Goal: Information Seeking & Learning: Learn about a topic

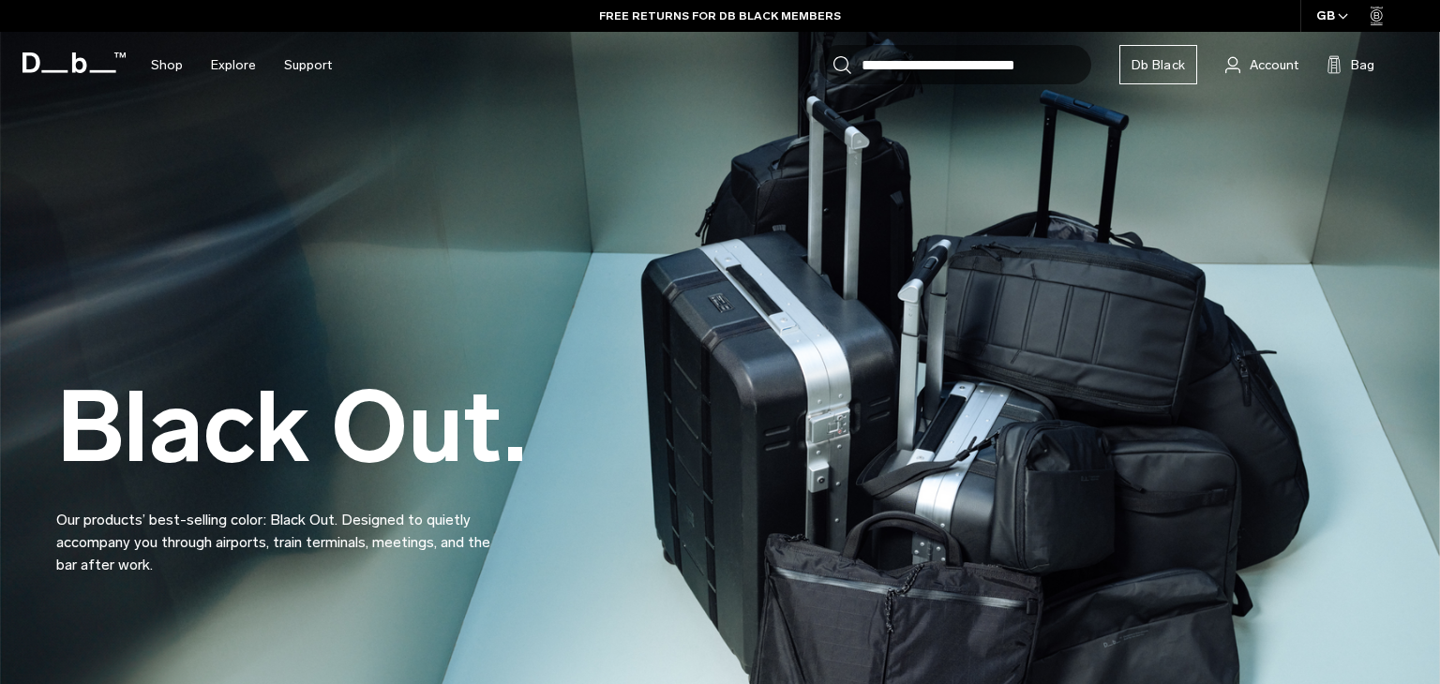
click at [1291, 373] on div "Black Out. Our products’ best-selling color: Black Out. Designed to quietly acc…" at bounding box center [719, 431] width 1327 height 404
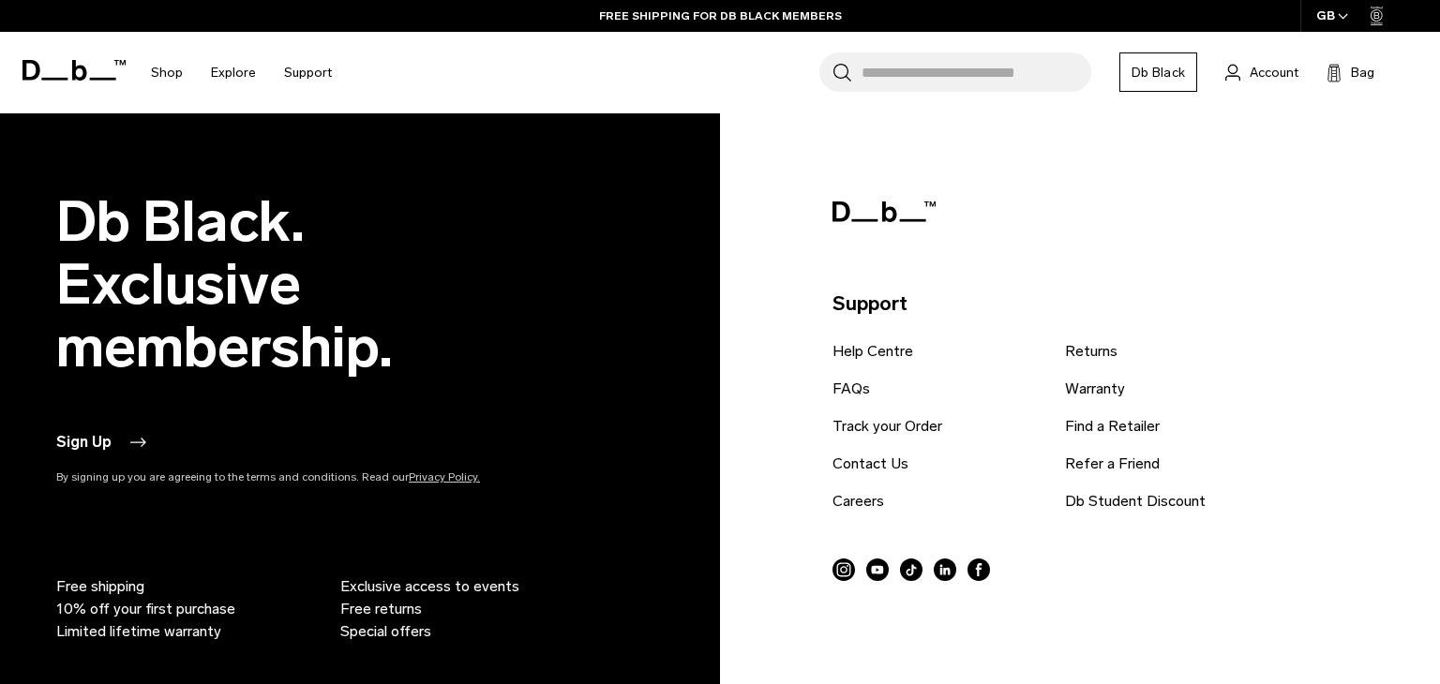
scroll to position [7882, 0]
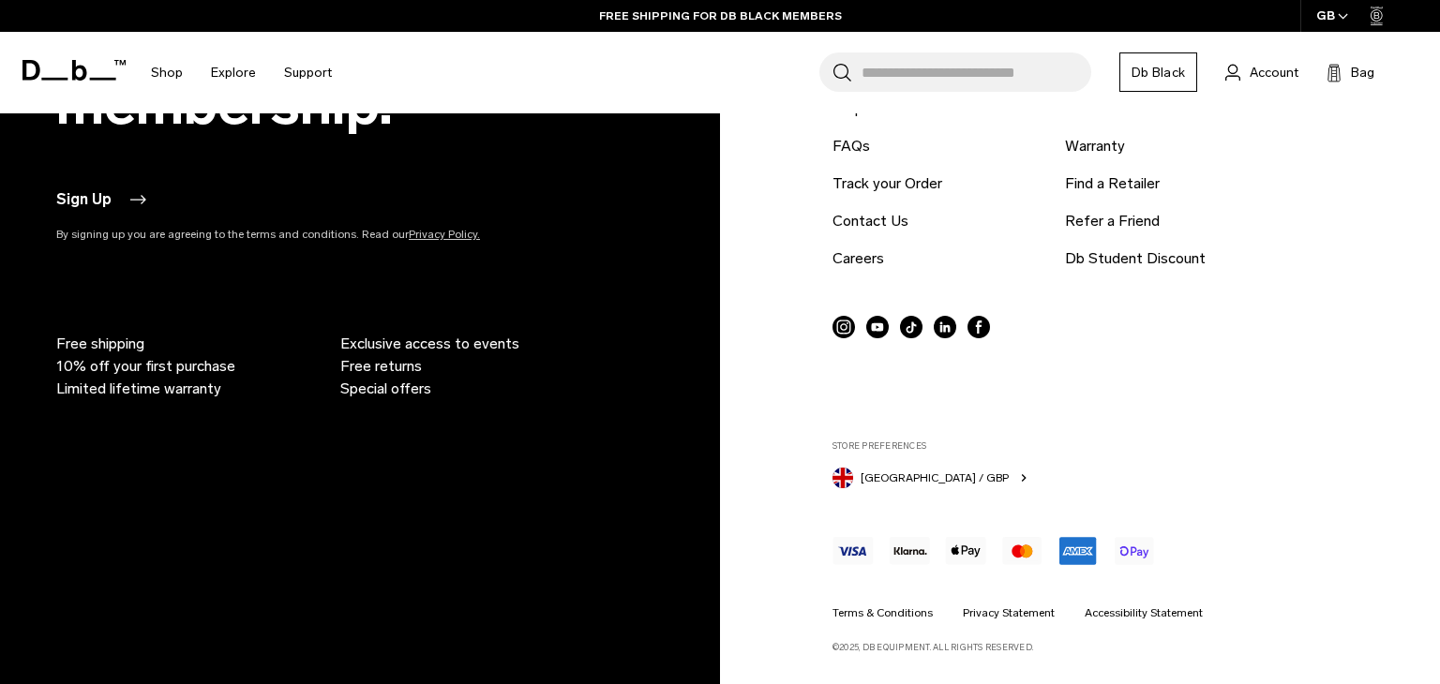
click at [846, 330] on icon at bounding box center [843, 327] width 22 height 22
click at [858, 229] on link "Contact Us" at bounding box center [870, 221] width 76 height 22
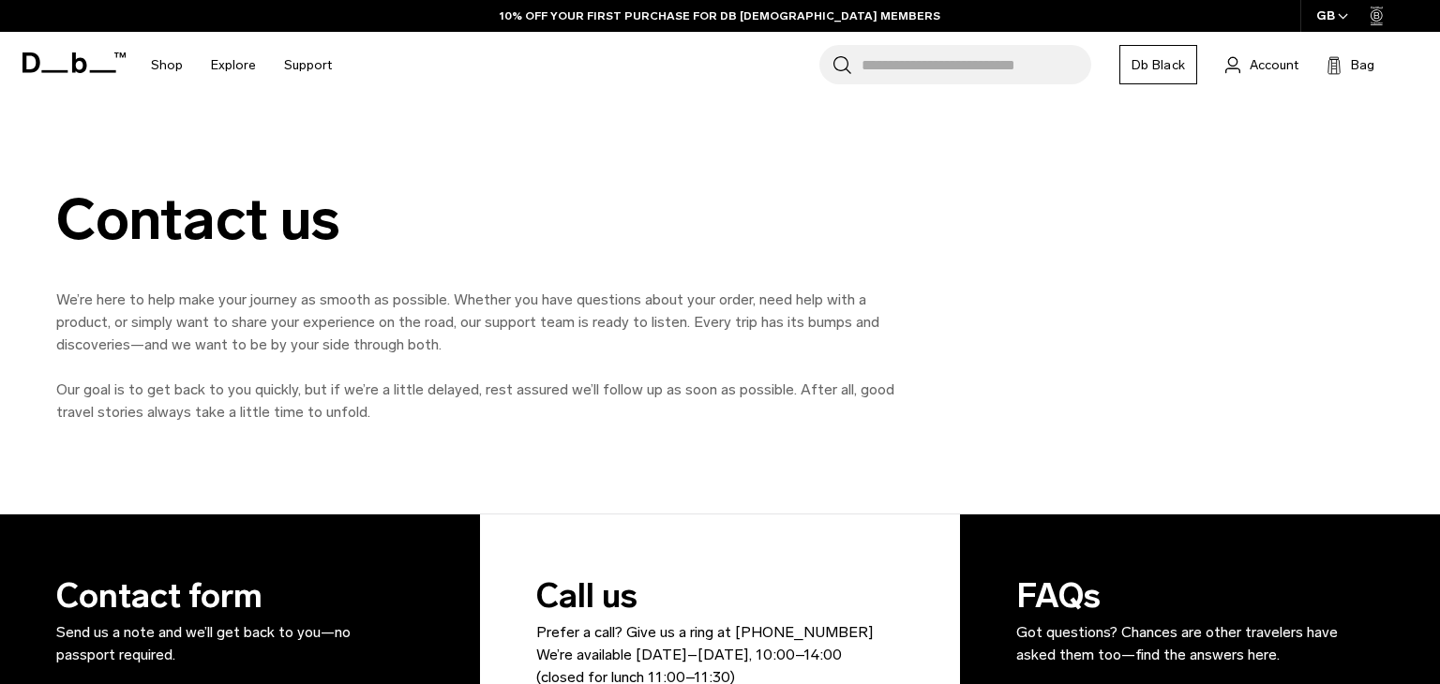
scroll to position [1265, 0]
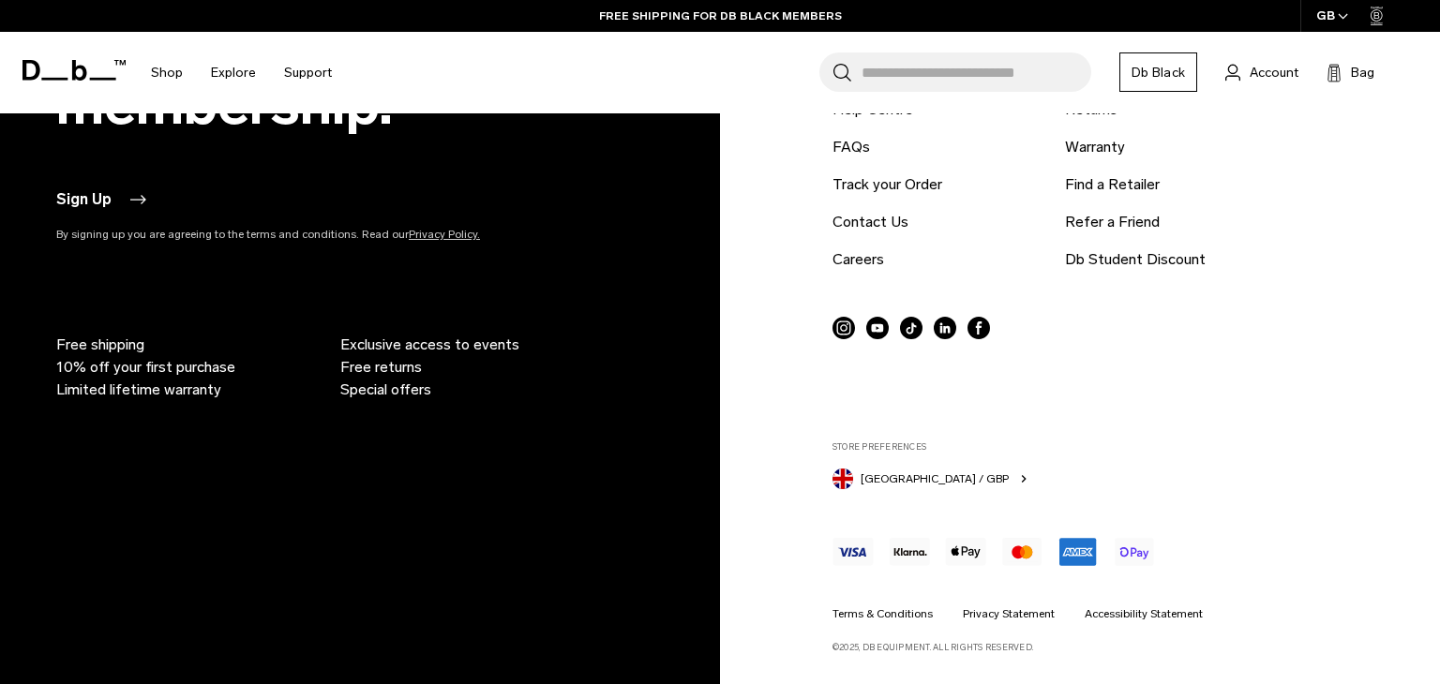
click at [847, 327] on icon at bounding box center [843, 328] width 22 height 22
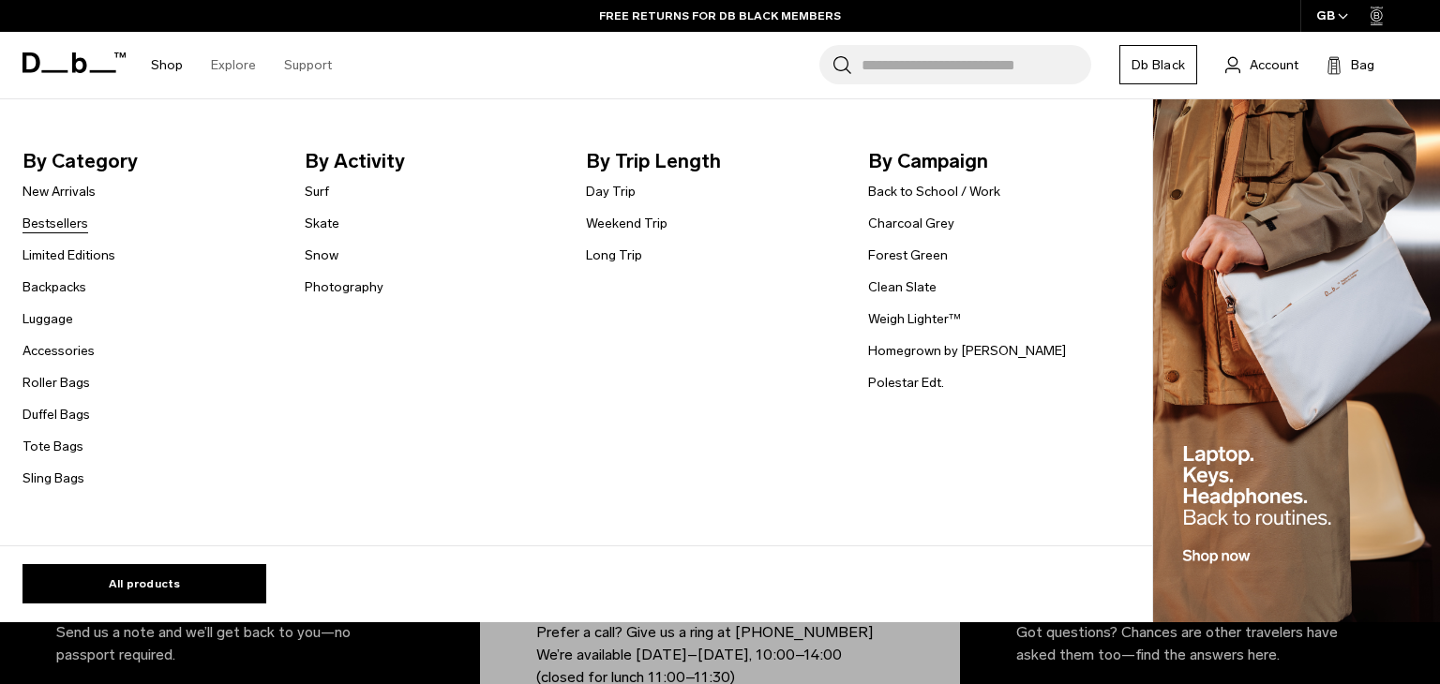
click at [54, 219] on link "Bestsellers" at bounding box center [55, 224] width 66 height 20
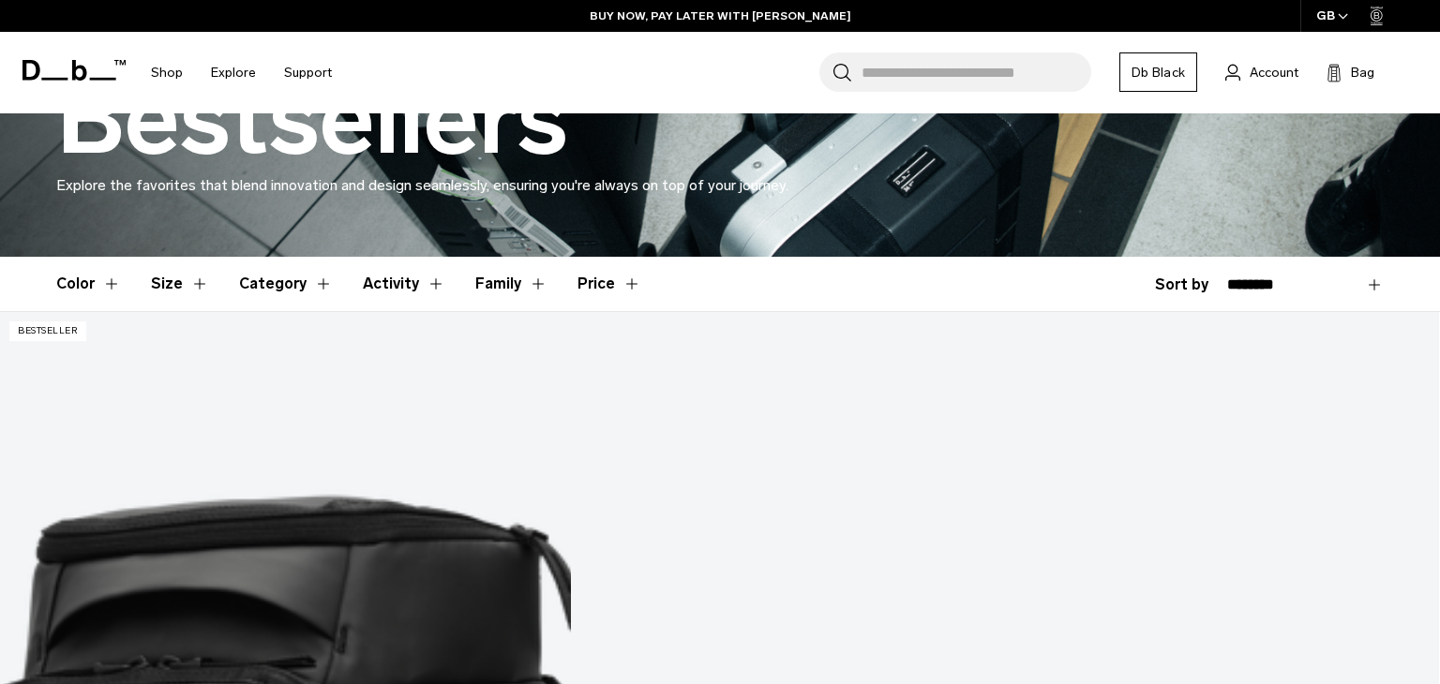
scroll to position [354, 0]
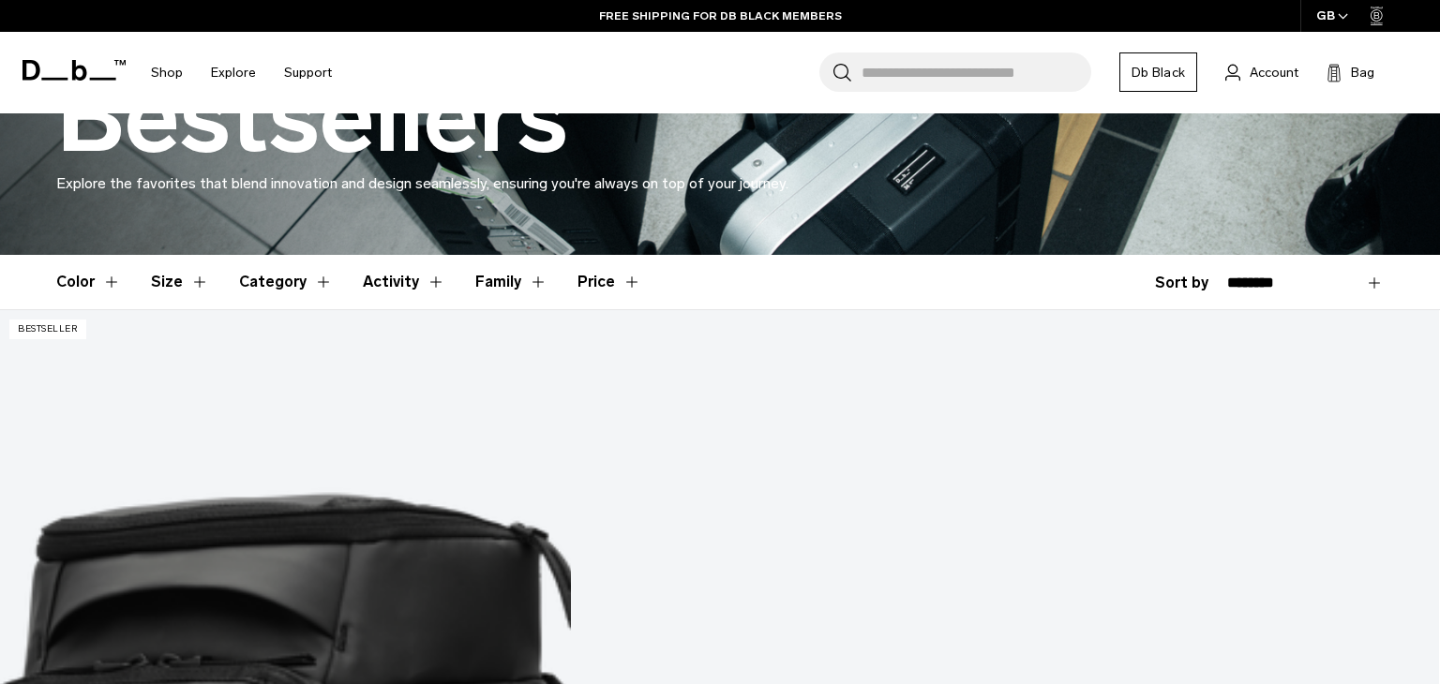
click at [1306, 279] on select "**********" at bounding box center [1305, 283] width 157 height 17
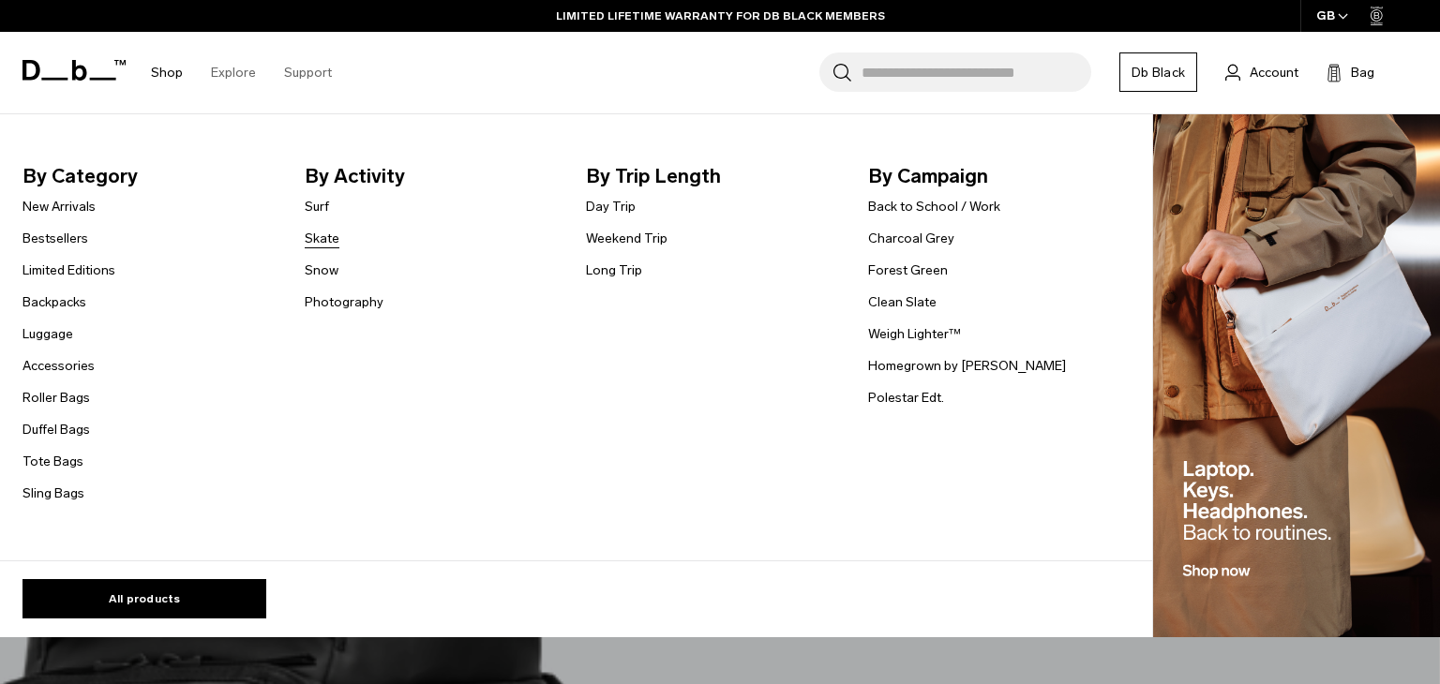
click at [314, 245] on link "Skate" at bounding box center [322, 239] width 35 height 20
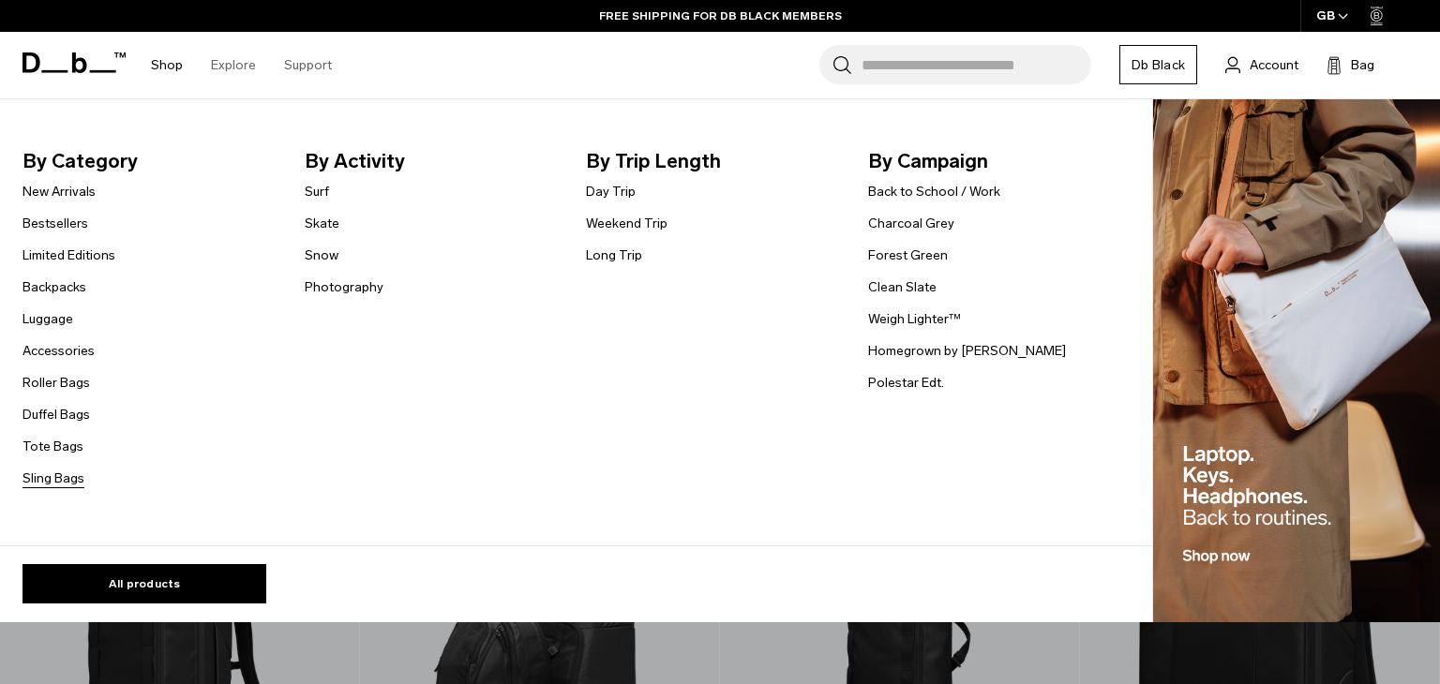
click at [58, 474] on link "Sling Bags" at bounding box center [53, 479] width 62 height 20
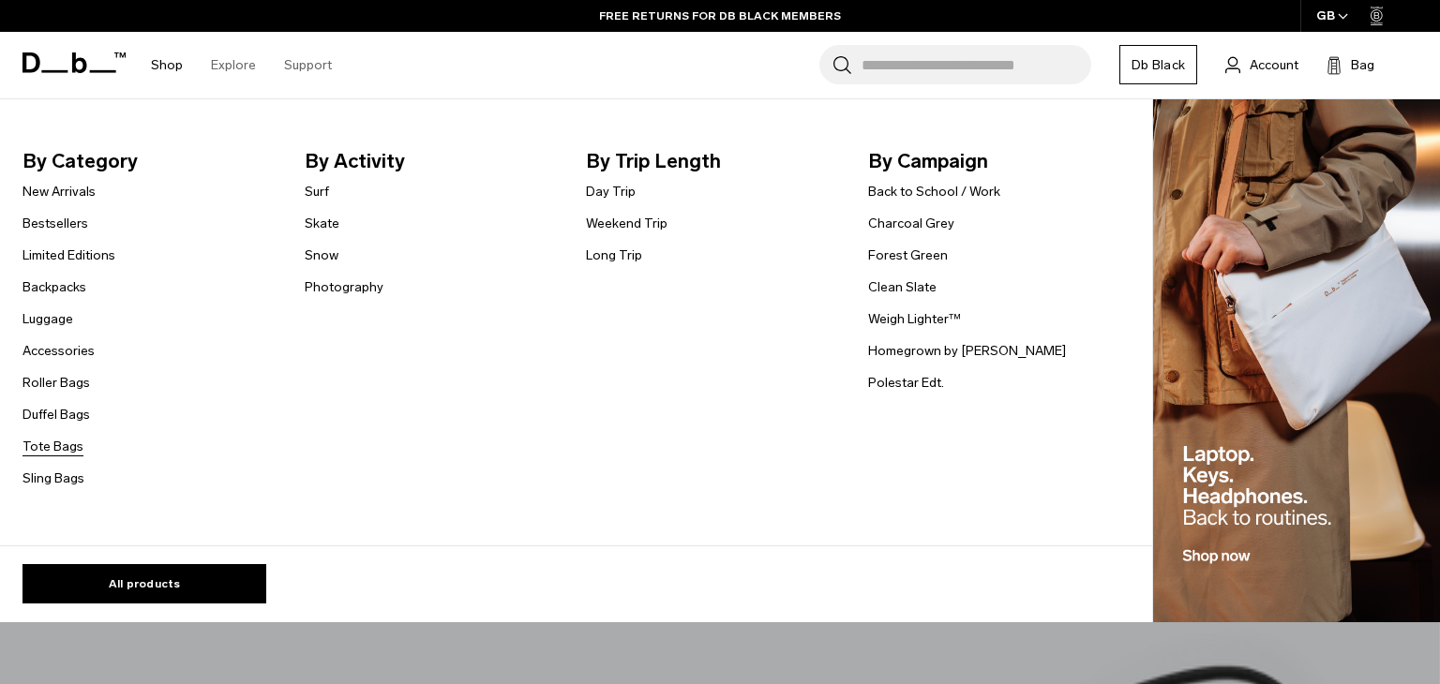
click at [59, 443] on link "Tote Bags" at bounding box center [52, 447] width 61 height 20
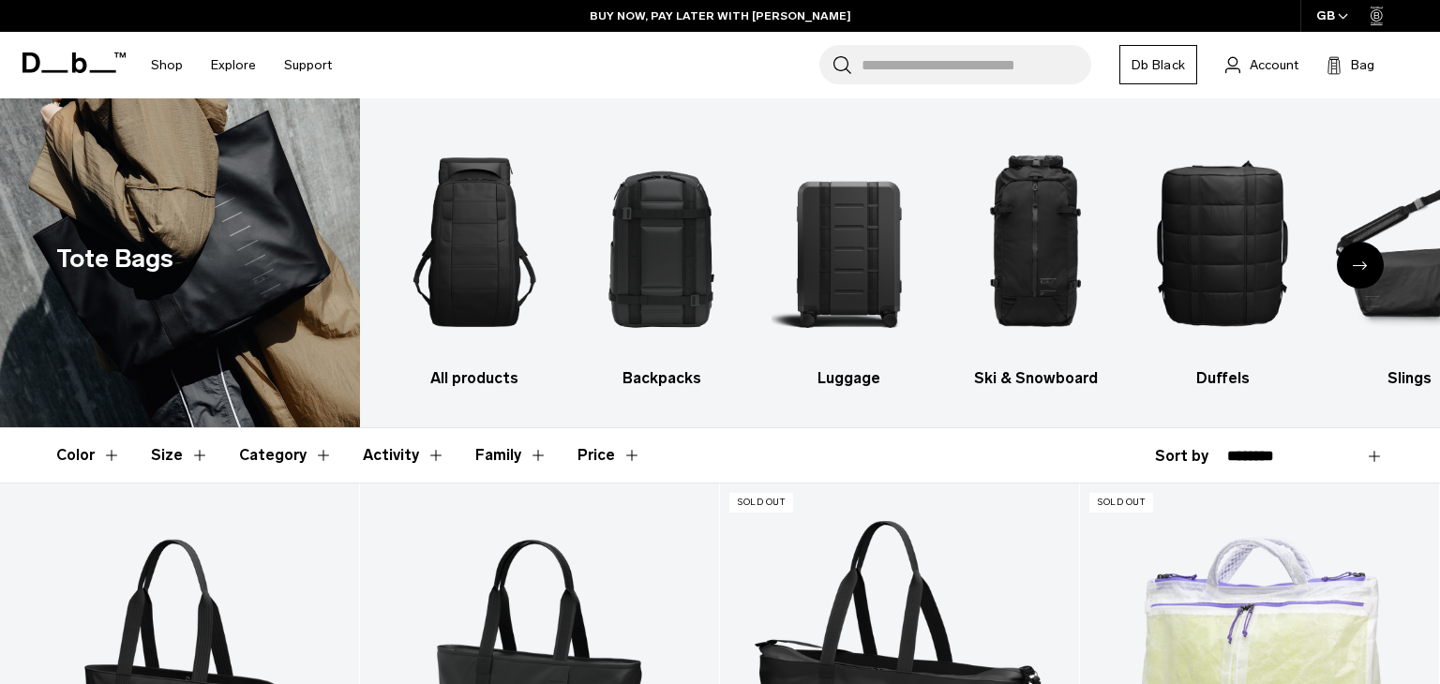
click at [1367, 266] on icon "Next slide" at bounding box center [1360, 266] width 15 height 8
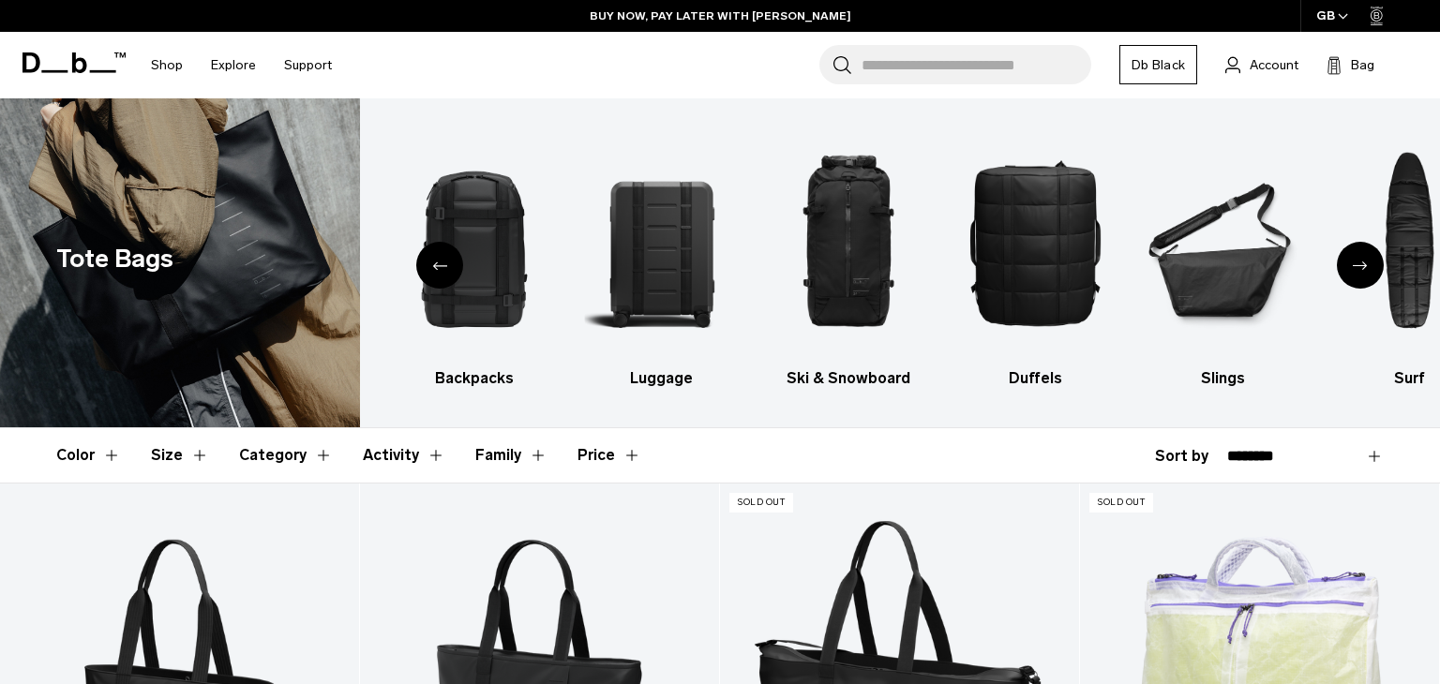
click at [1367, 266] on icon "Next slide" at bounding box center [1360, 266] width 15 height 8
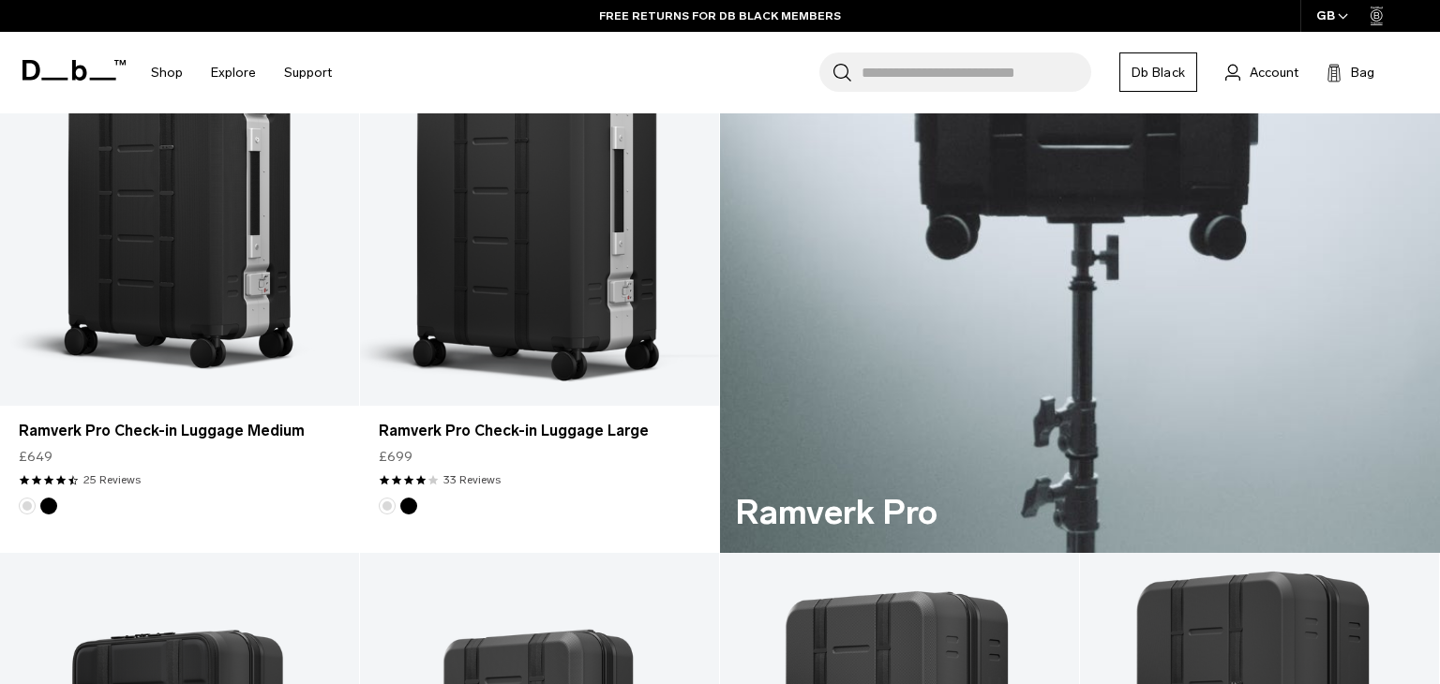
scroll to position [1024, 0]
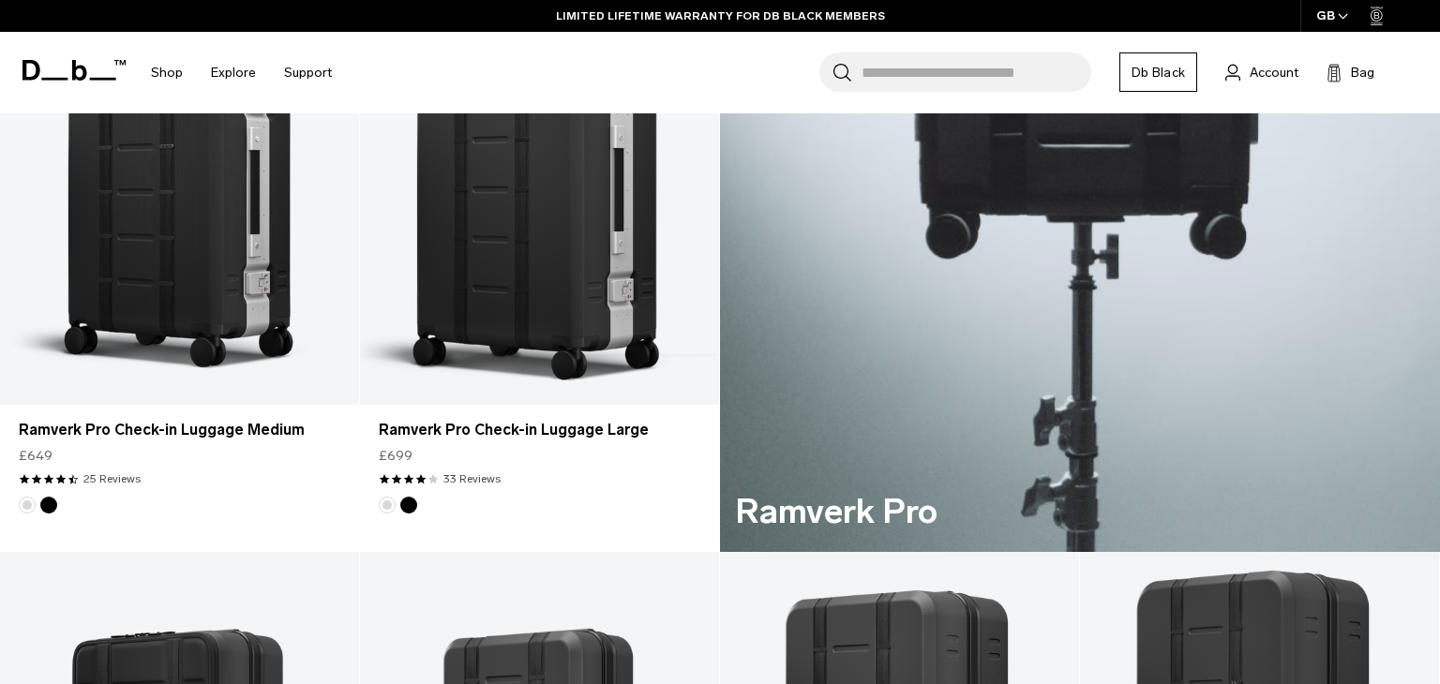
click at [1330, 97] on div "Search for Bags, Luggage... Search Close Trending Products All Products Hugger …" at bounding box center [885, 73] width 1079 height 82
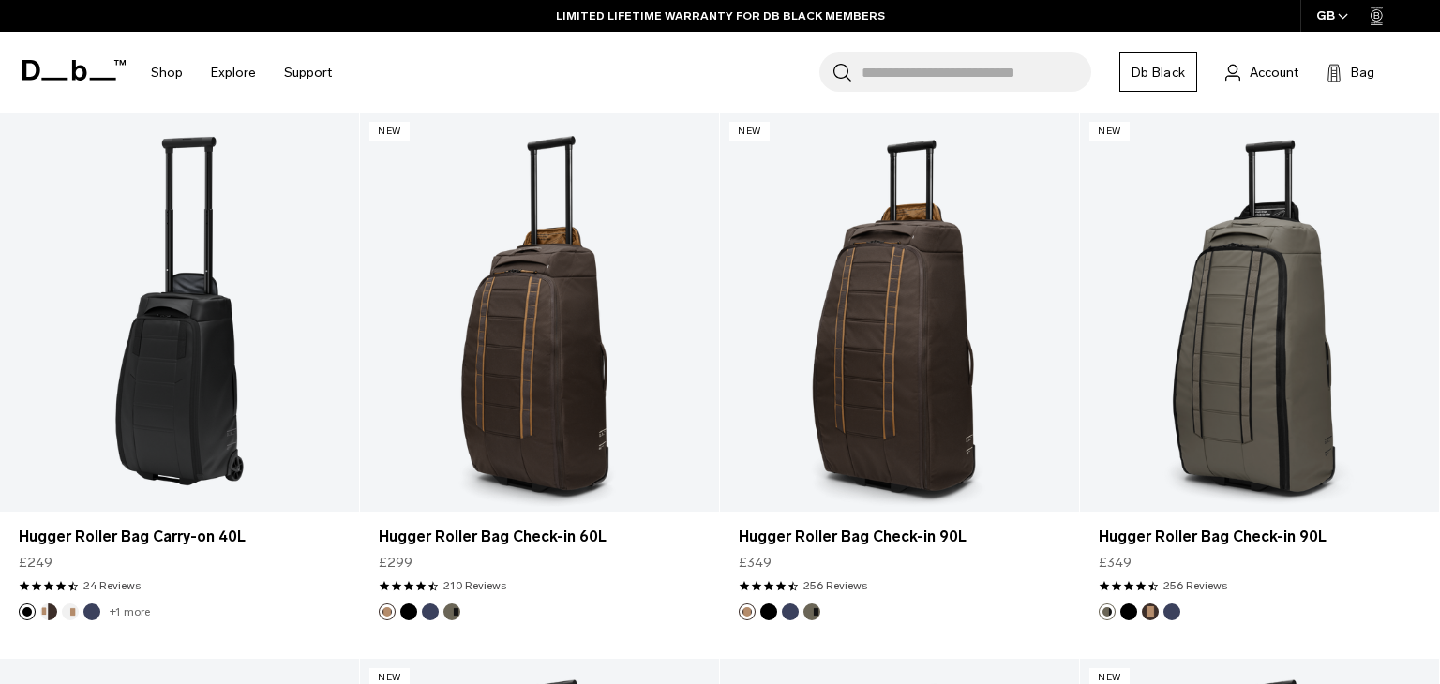
scroll to position [4740, 0]
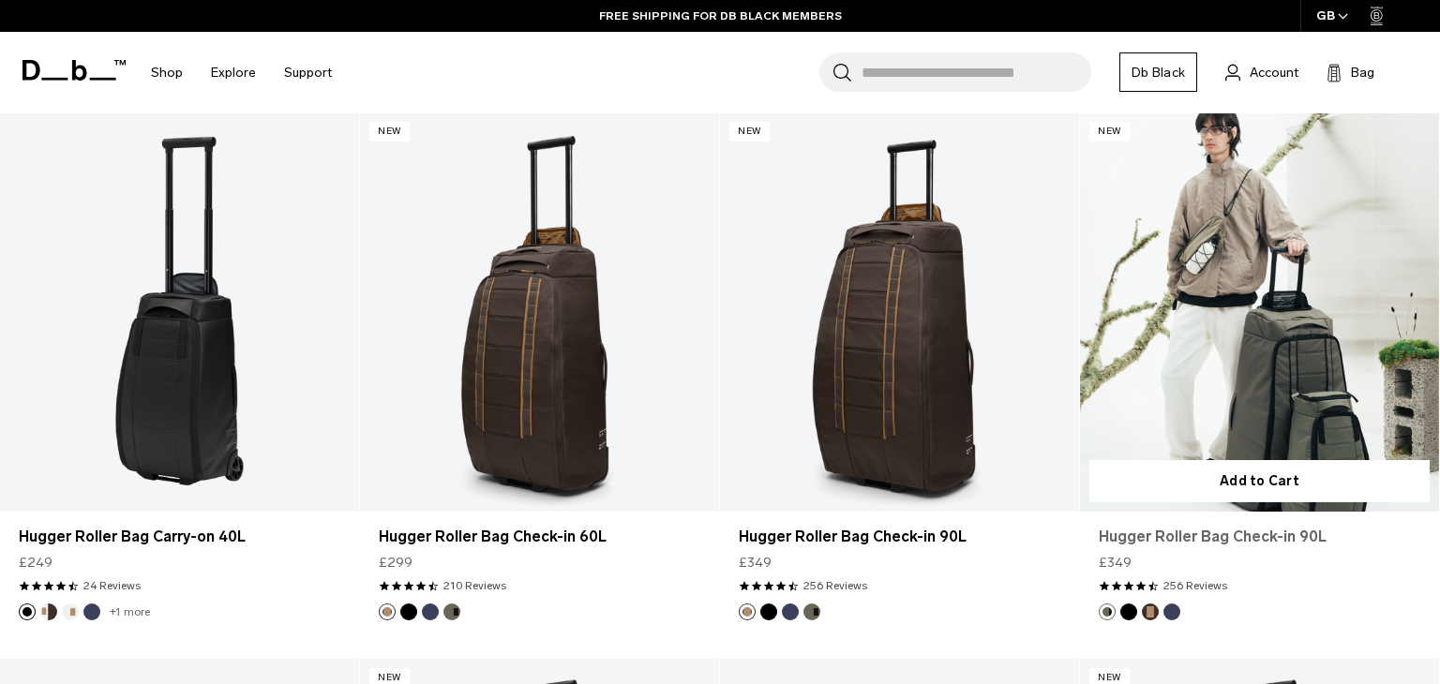
click at [1415, 547] on link "Hugger Roller Bag Check-in 90L" at bounding box center [1260, 537] width 322 height 22
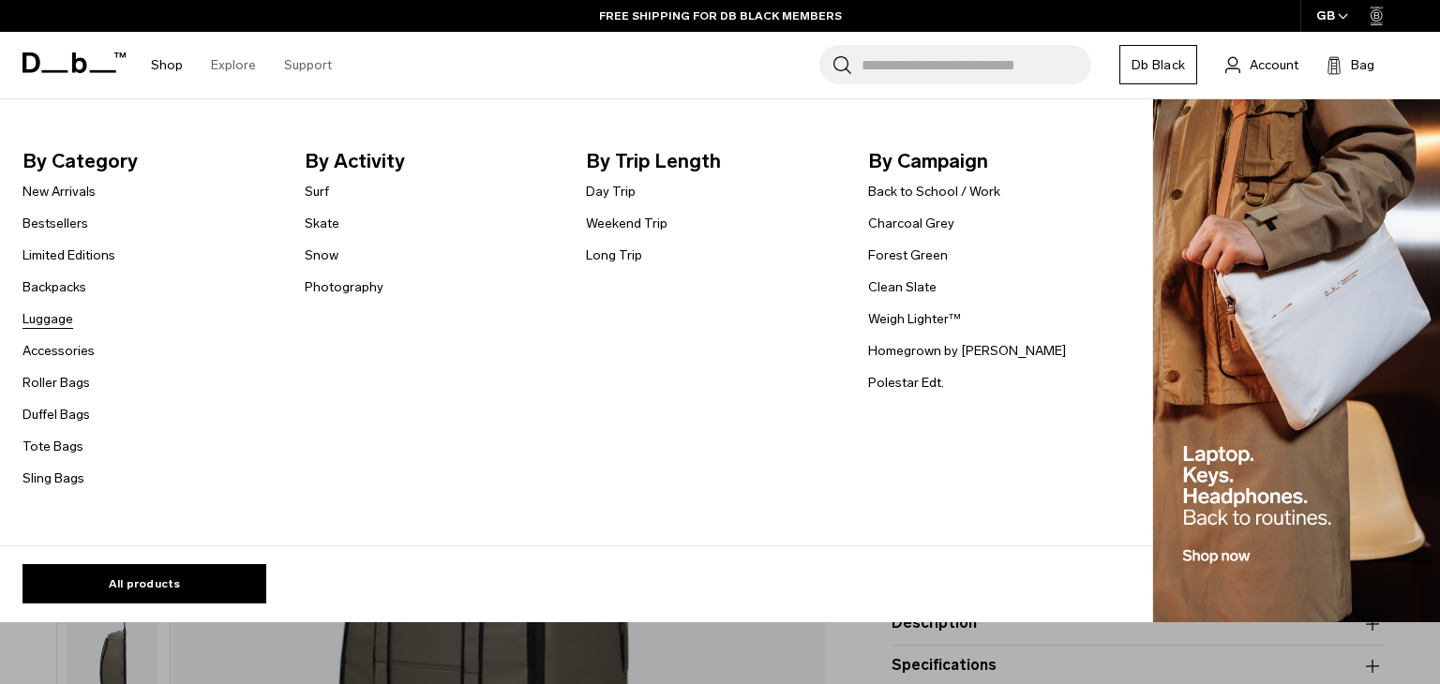
click at [50, 313] on link "Luggage" at bounding box center [47, 319] width 51 height 20
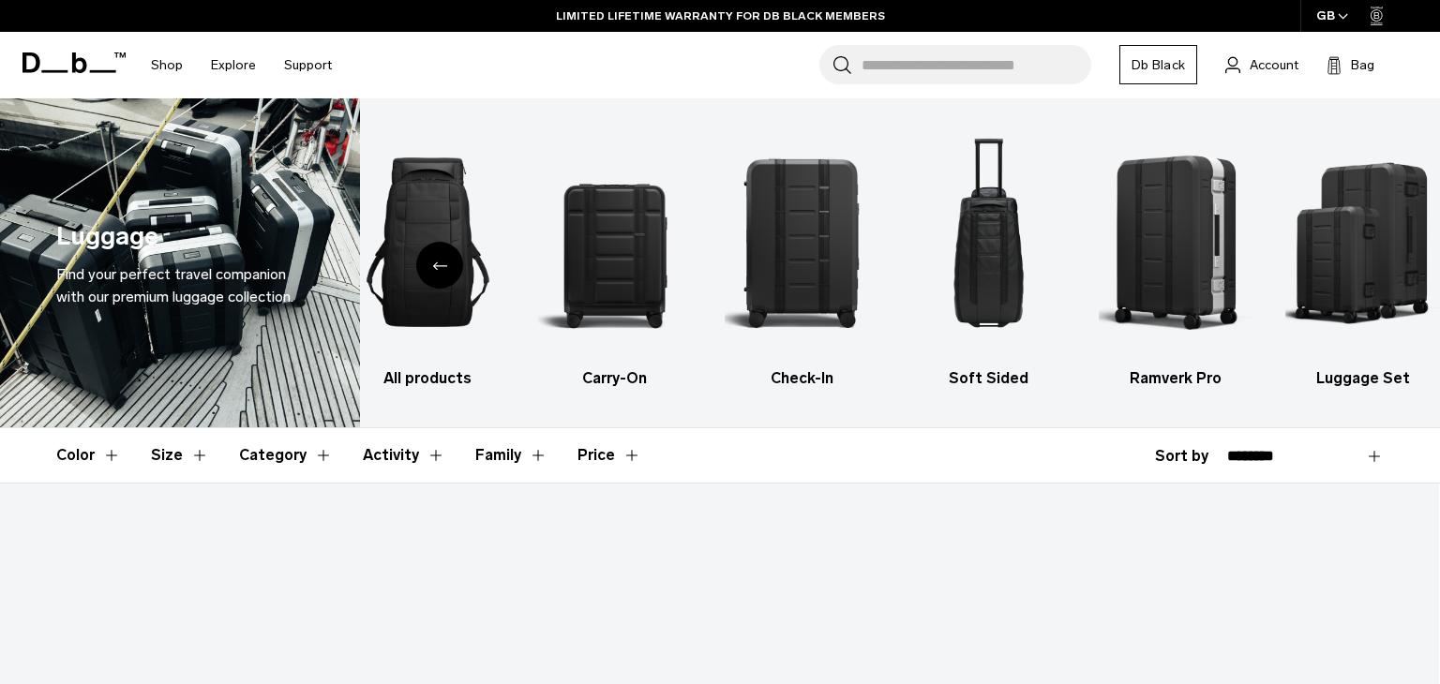
click at [73, 56] on icon at bounding box center [79, 62] width 15 height 21
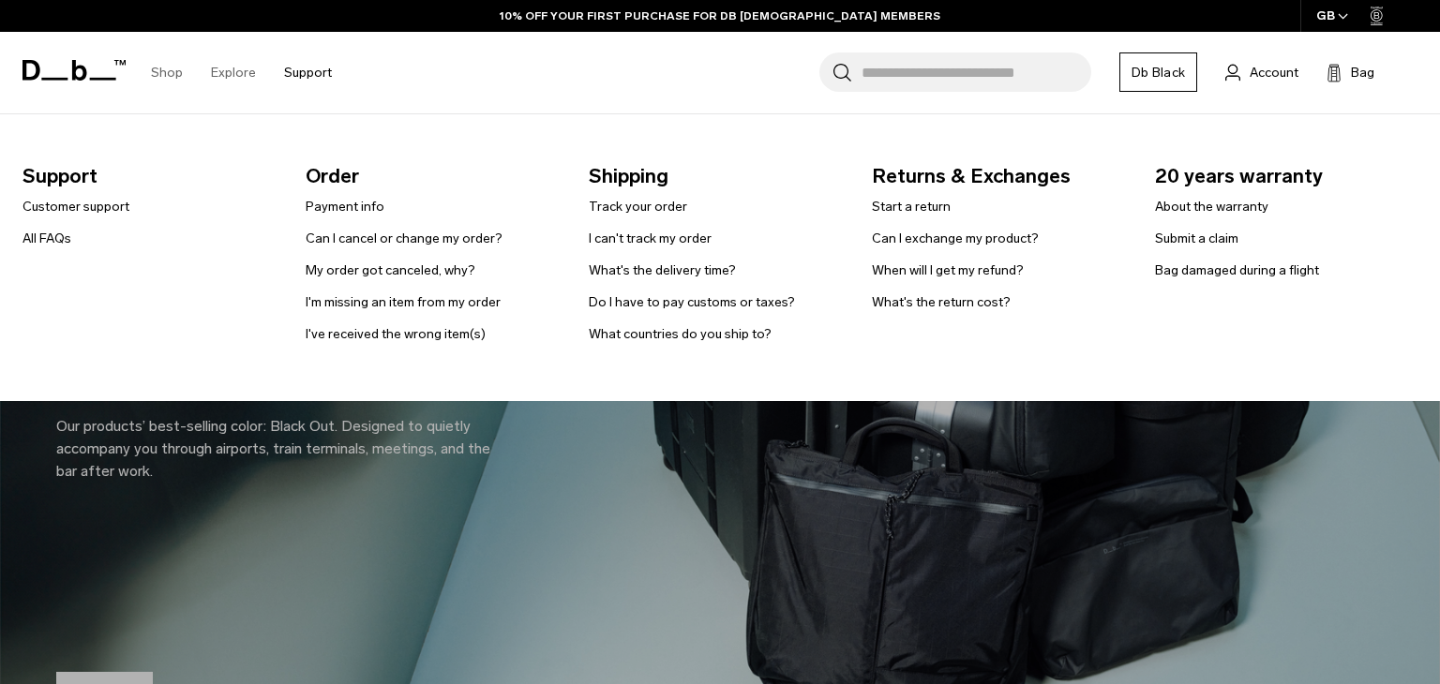
scroll to position [97, 0]
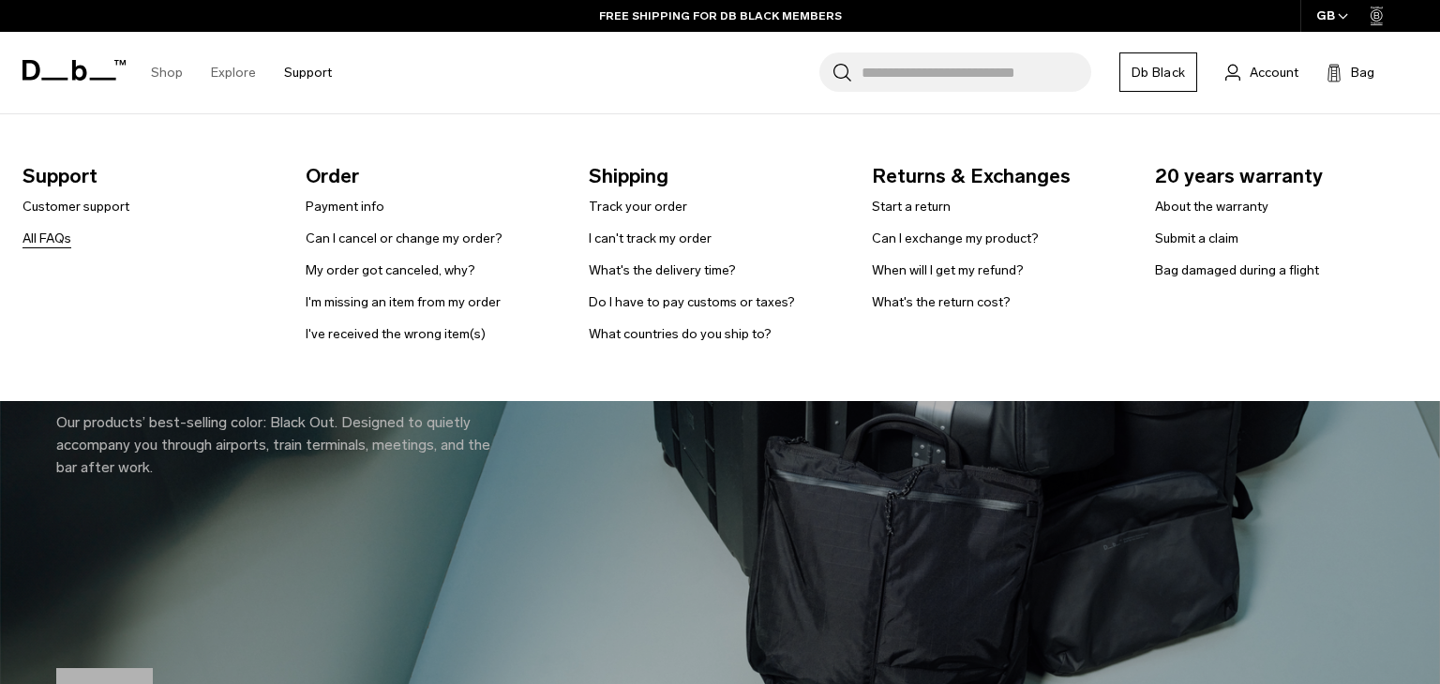
click at [45, 236] on link "All FAQs" at bounding box center [46, 239] width 49 height 20
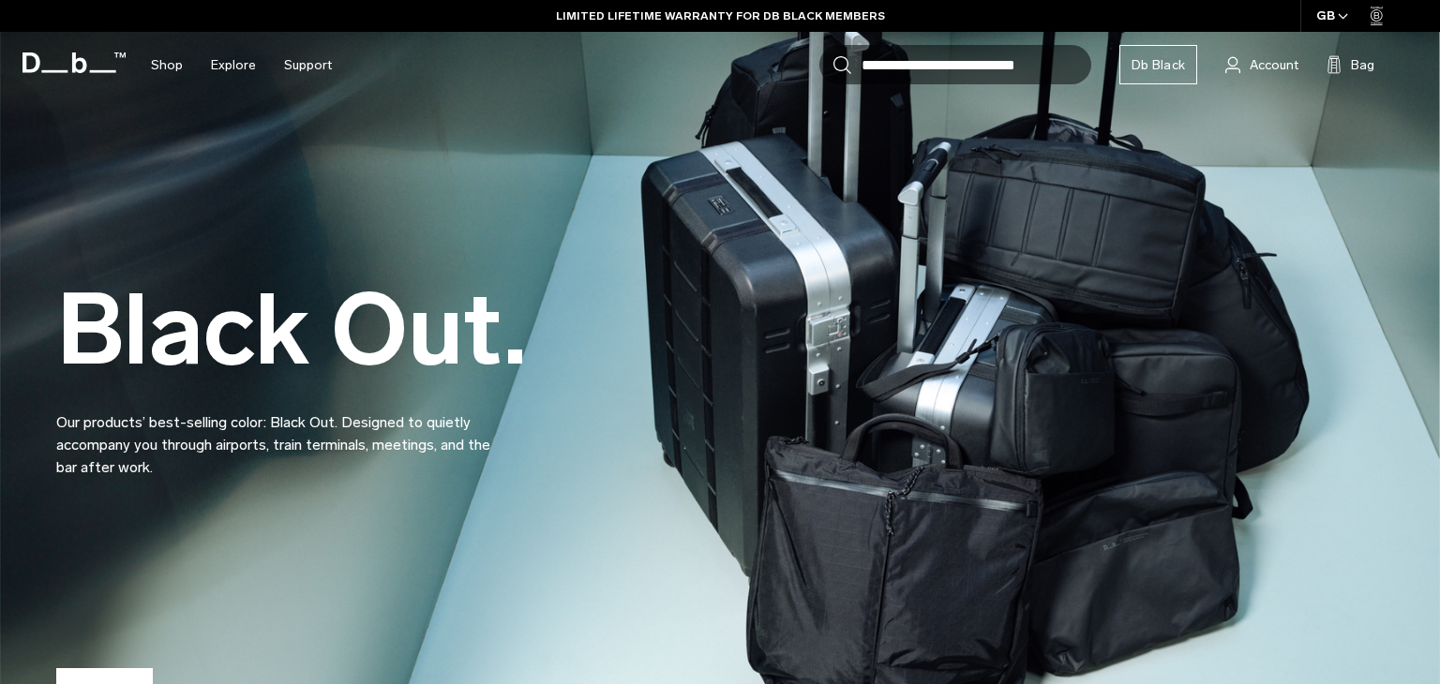
click at [1325, 282] on div "Black Out. Our products’ best-selling color: Black Out. Designed to quietly acc…" at bounding box center [719, 333] width 1327 height 404
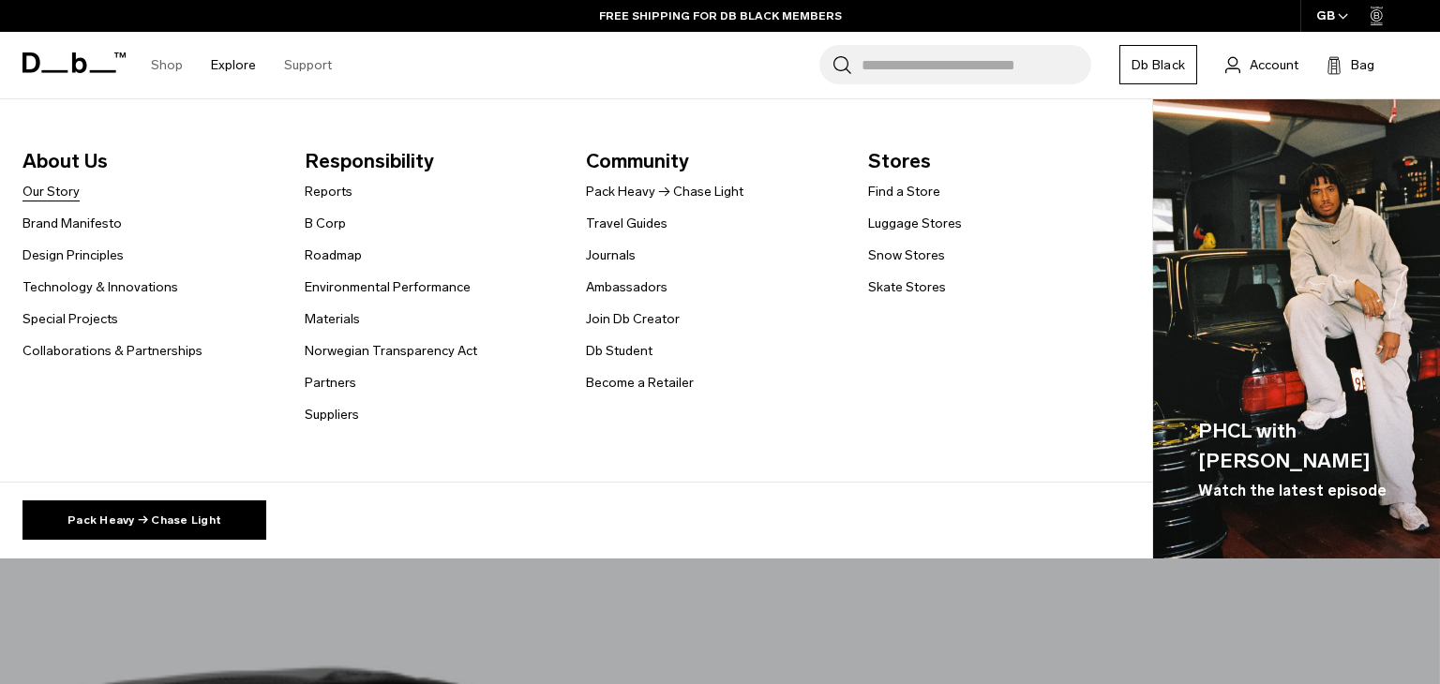
click at [67, 191] on link "Our Story" at bounding box center [50, 192] width 57 height 20
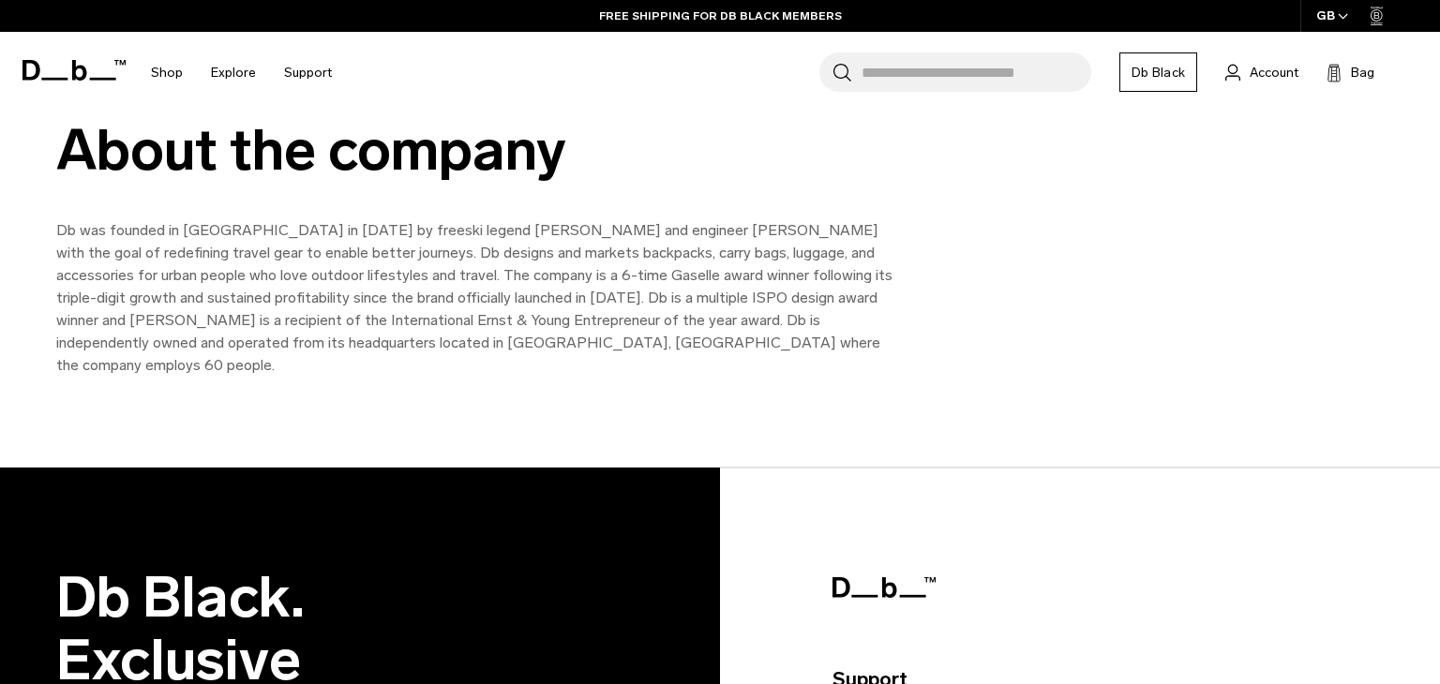
scroll to position [2129, 0]
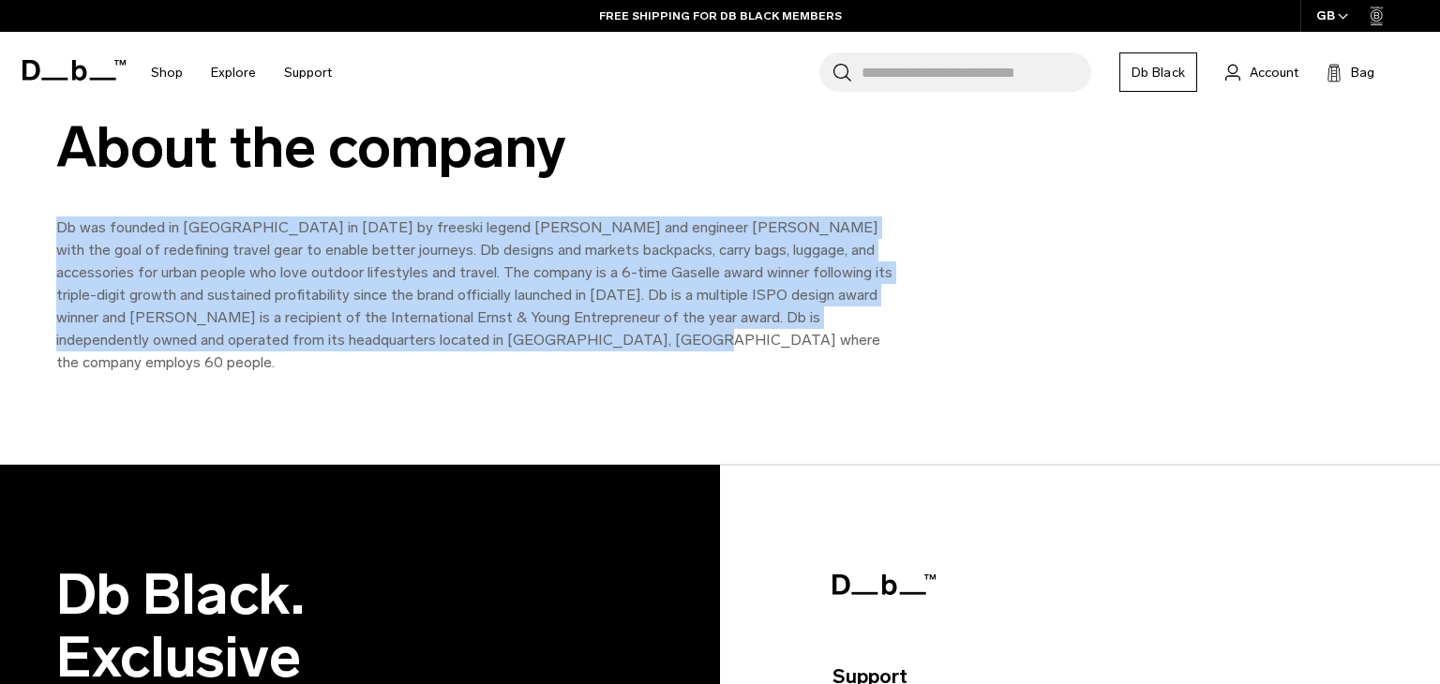
drag, startPoint x: 54, startPoint y: 222, endPoint x: 507, endPoint y: 339, distance: 467.7
click at [507, 339] on div "About the company Db was founded in Norway in 2009 by freeski legend Jon Olsson…" at bounding box center [720, 245] width 1440 height 258
click at [1303, 242] on div "About the company Db was founded in Norway in 2009 by freeski legend Jon Olsson…" at bounding box center [720, 245] width 1440 height 258
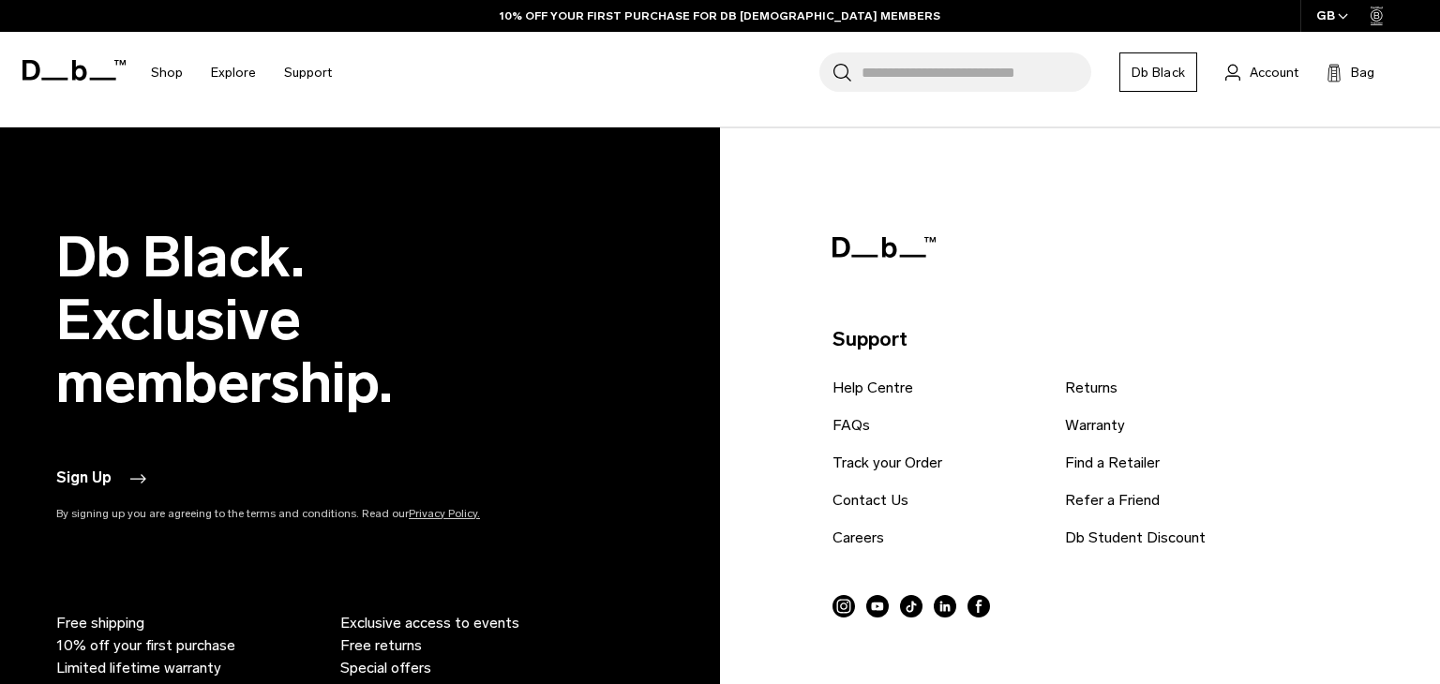
scroll to position [2468, 0]
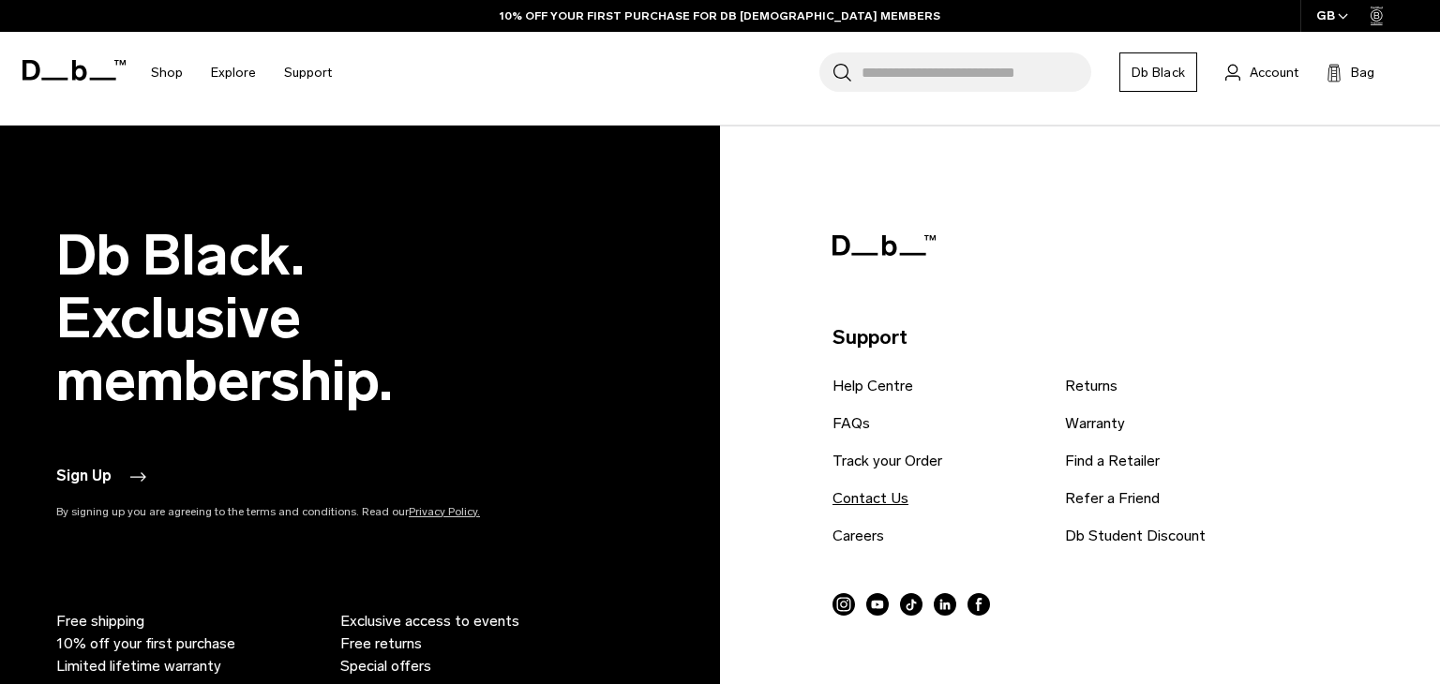
click at [891, 487] on link "Contact Us" at bounding box center [870, 498] width 76 height 22
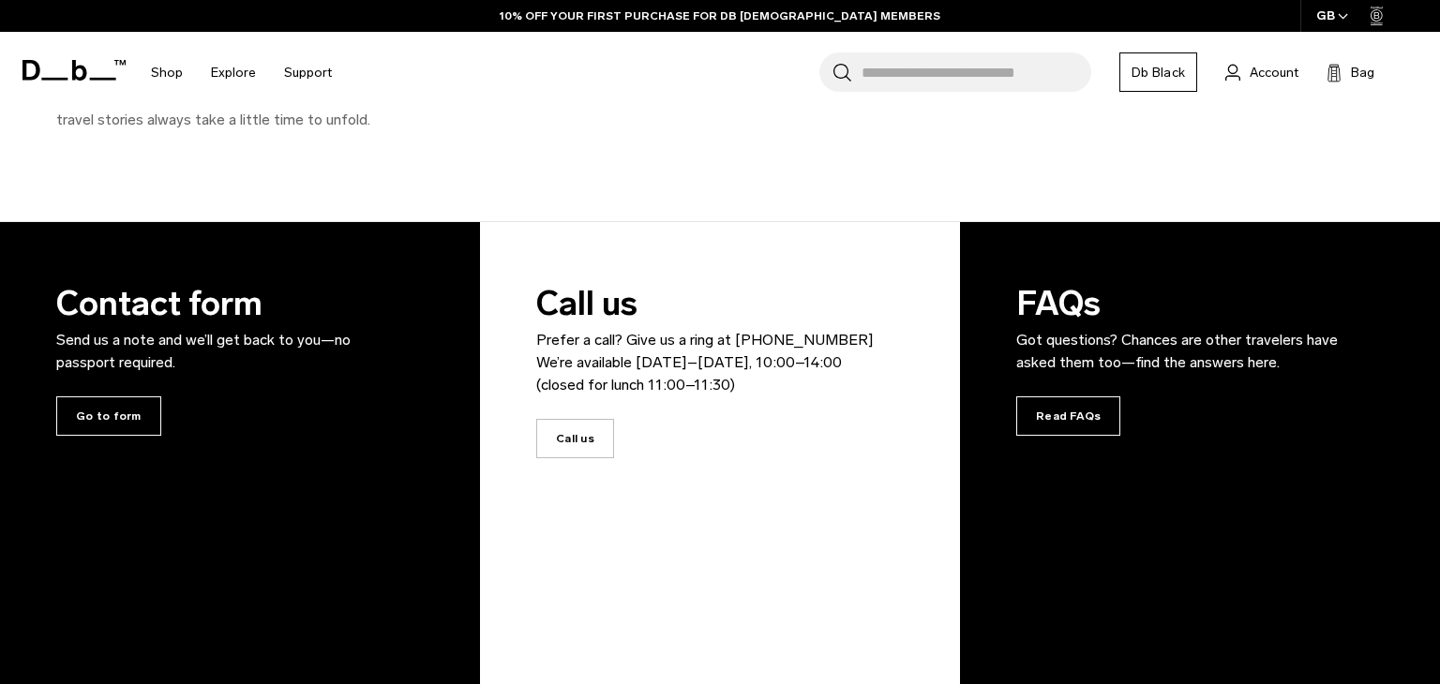
scroll to position [294, 0]
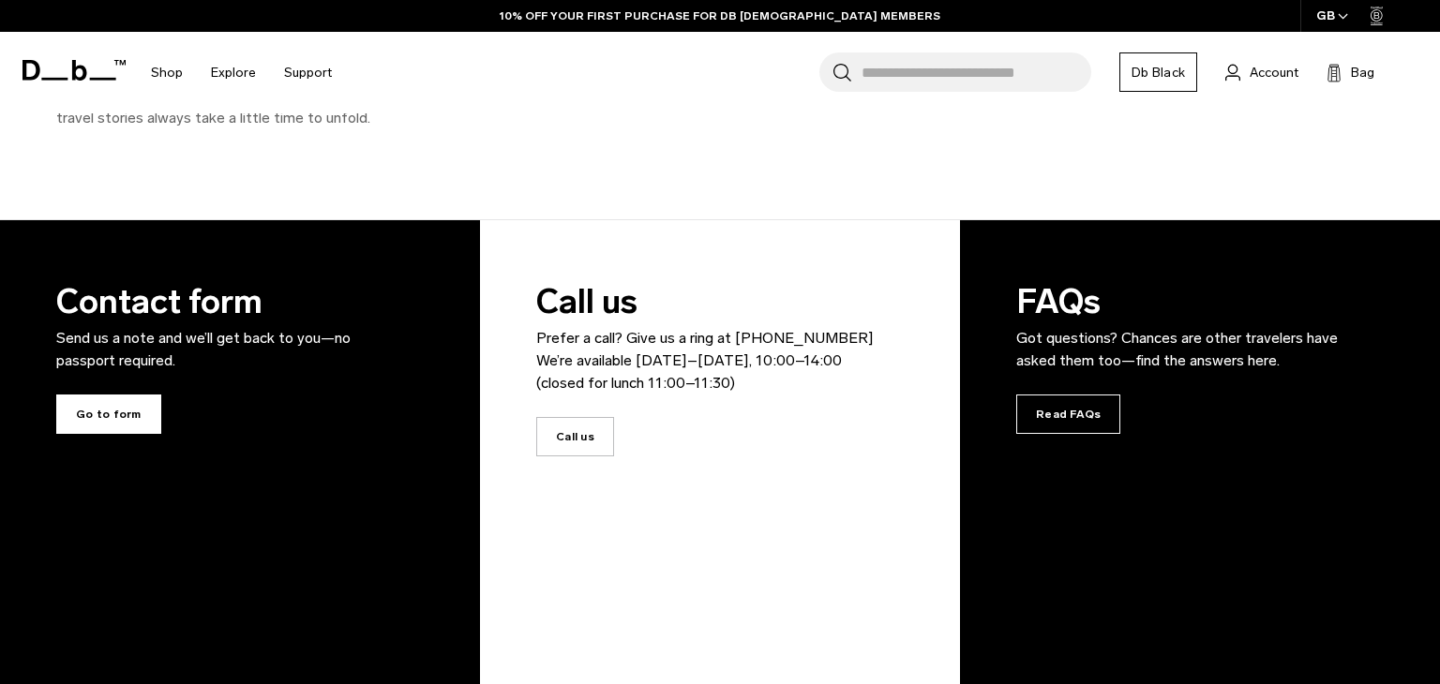
click at [120, 402] on span "Go to form" at bounding box center [108, 414] width 105 height 39
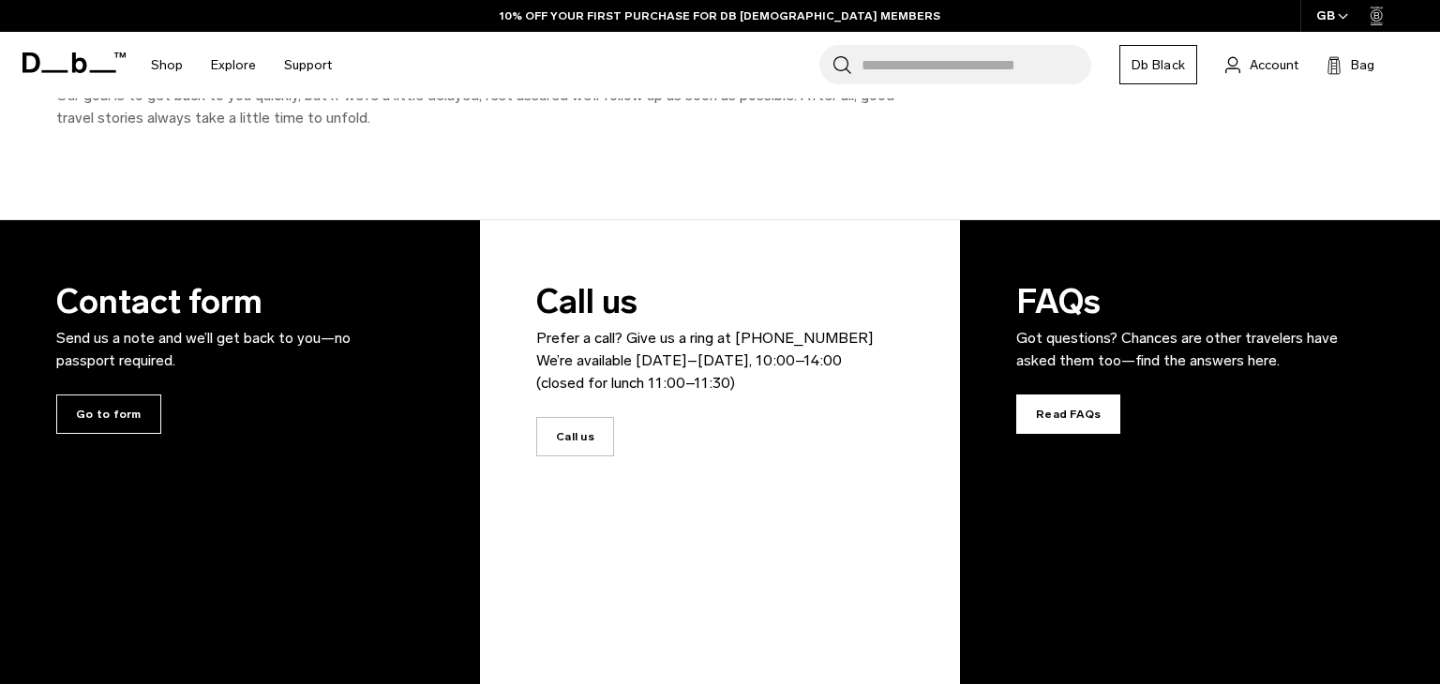
click at [1105, 420] on span "Read FAQs" at bounding box center [1068, 414] width 104 height 39
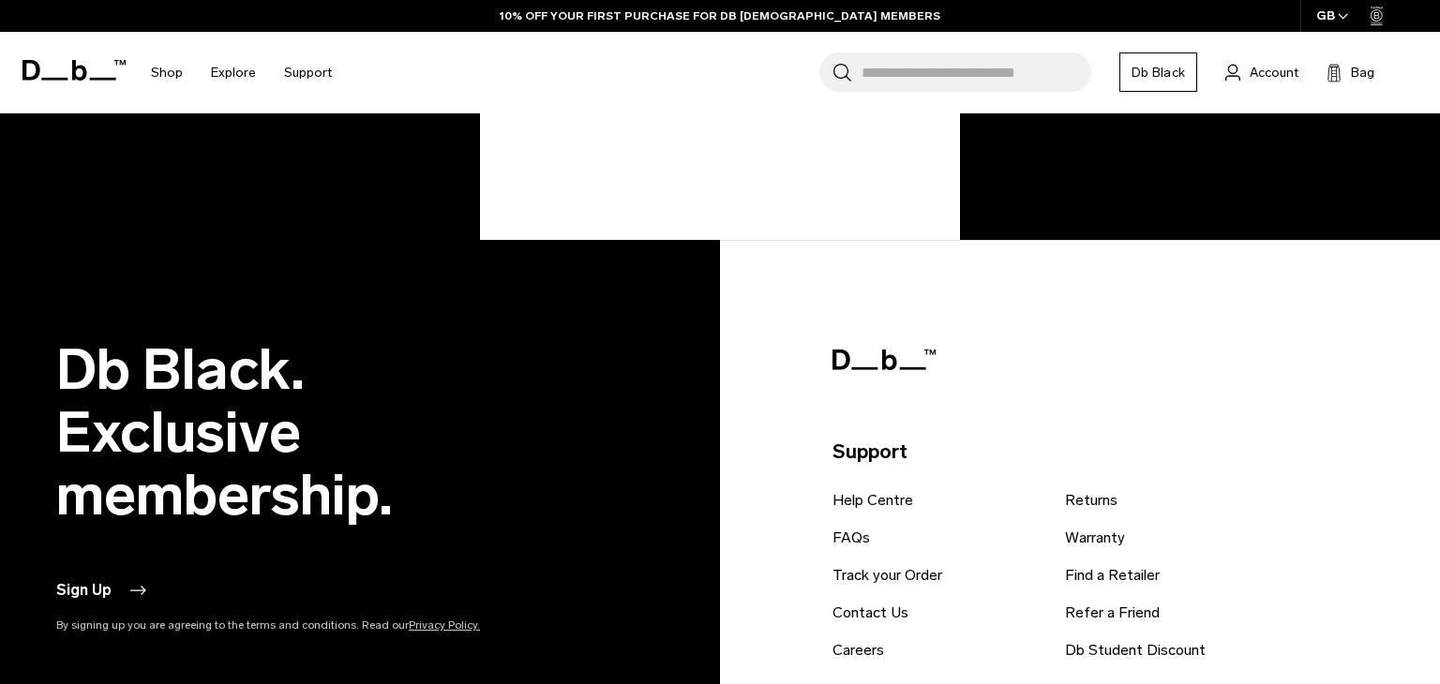
scroll to position [1265, 0]
